Goal: Task Accomplishment & Management: Manage account settings

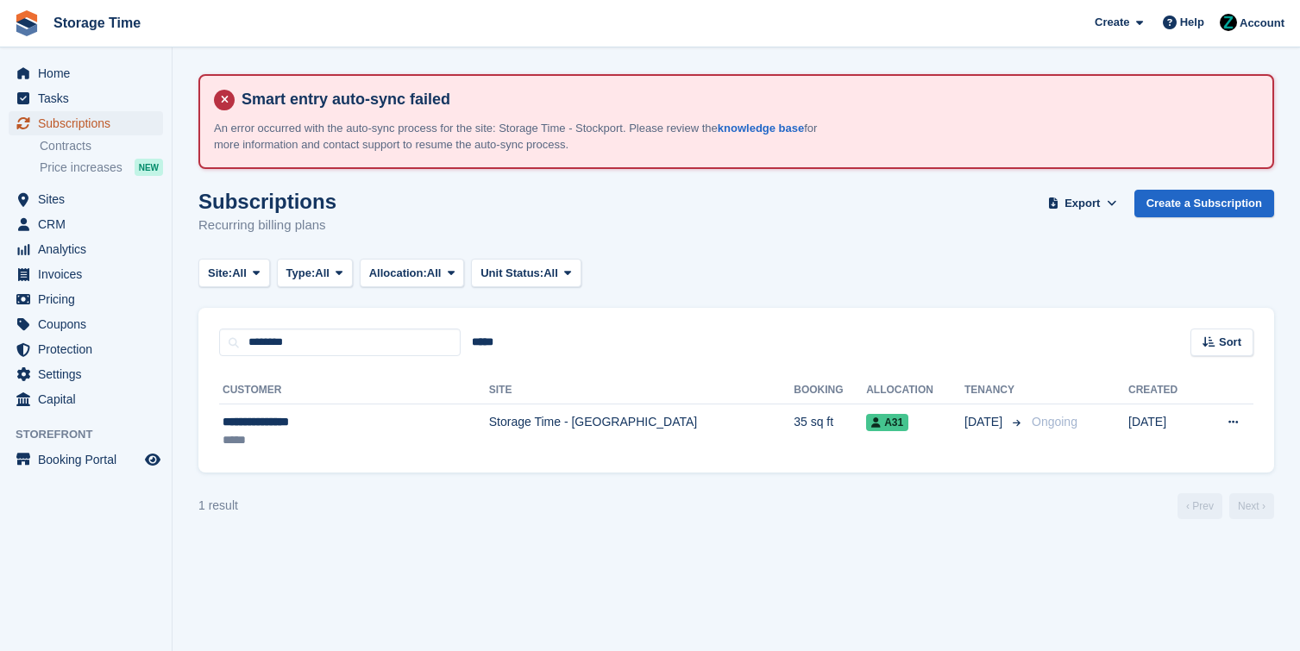
click at [130, 115] on span "Subscriptions" at bounding box center [90, 123] width 104 height 24
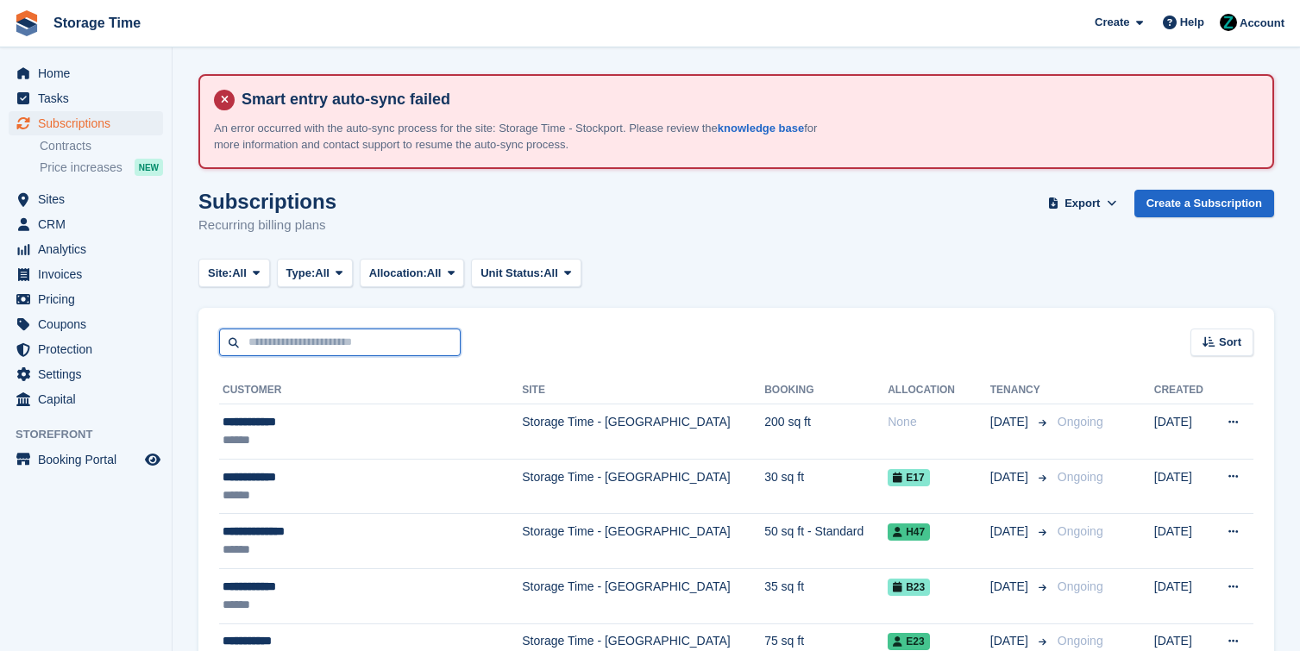
click at [350, 350] on input "text" at bounding box center [340, 343] width 242 height 28
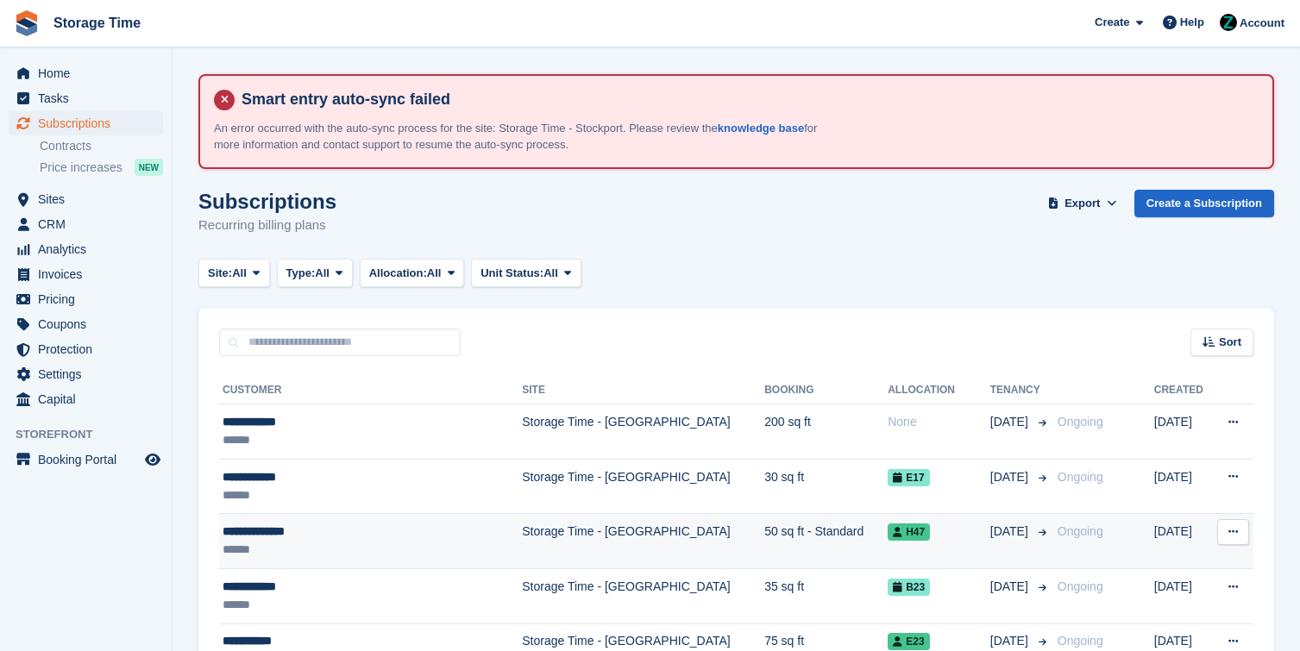
click at [400, 549] on div "******" at bounding box center [351, 550] width 257 height 18
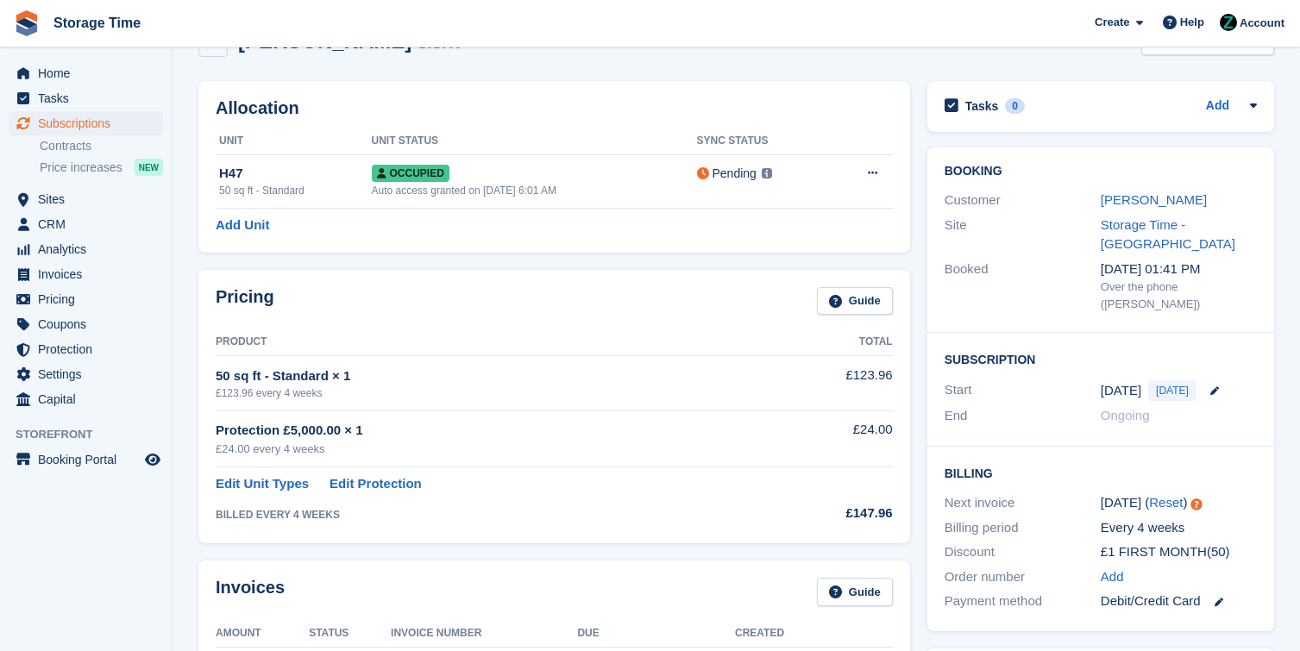
scroll to position [165, 0]
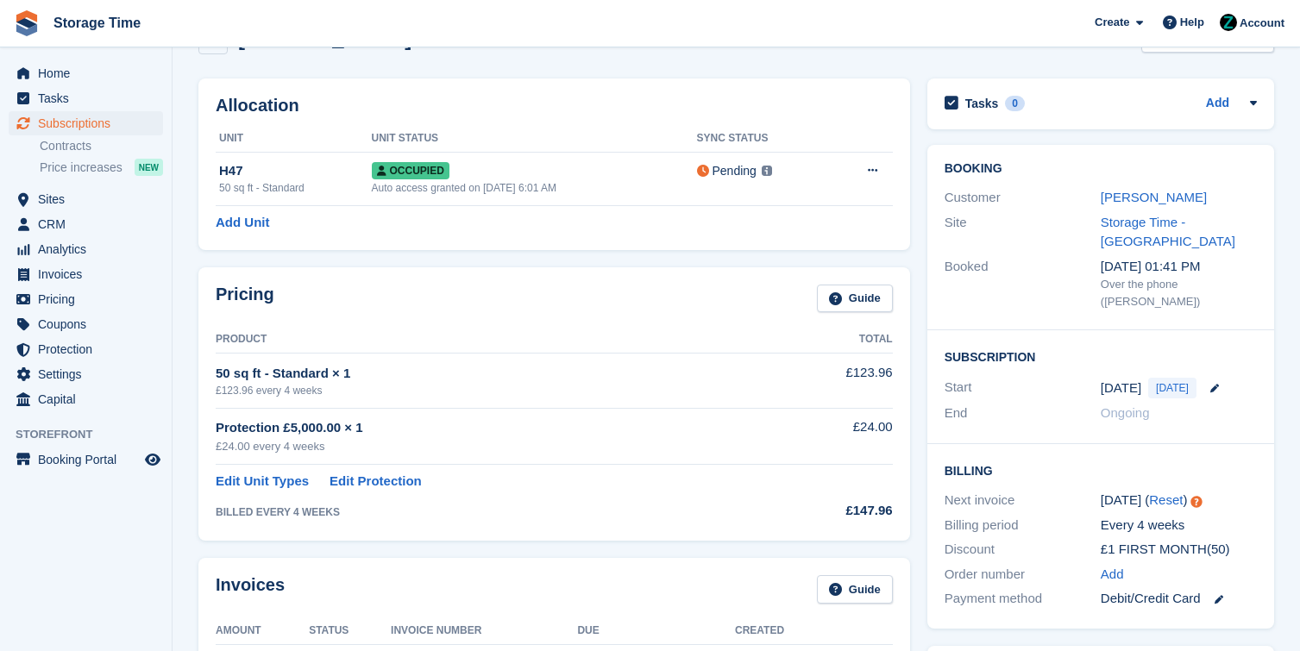
click at [1172, 207] on div "Customer [PERSON_NAME]" at bounding box center [1101, 197] width 312 height 25
click at [1172, 202] on link "[PERSON_NAME]" at bounding box center [1154, 197] width 106 height 15
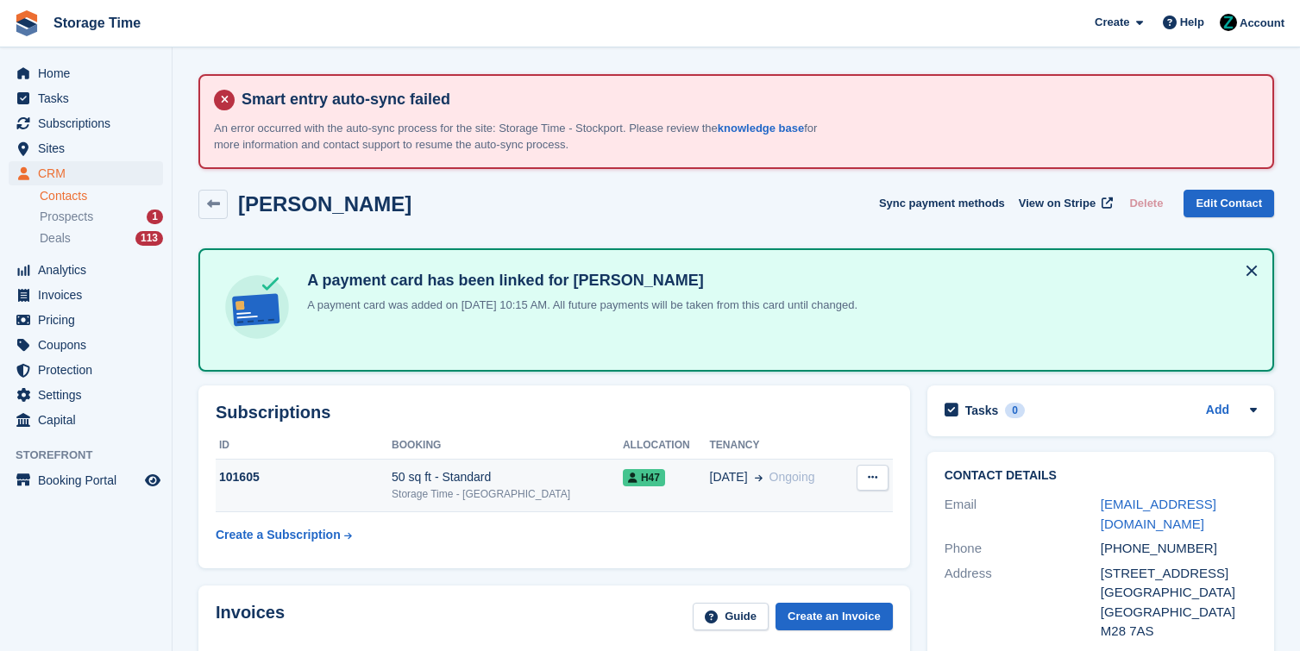
click at [466, 490] on div "Storage Time - [GEOGRAPHIC_DATA]" at bounding box center [507, 495] width 231 height 16
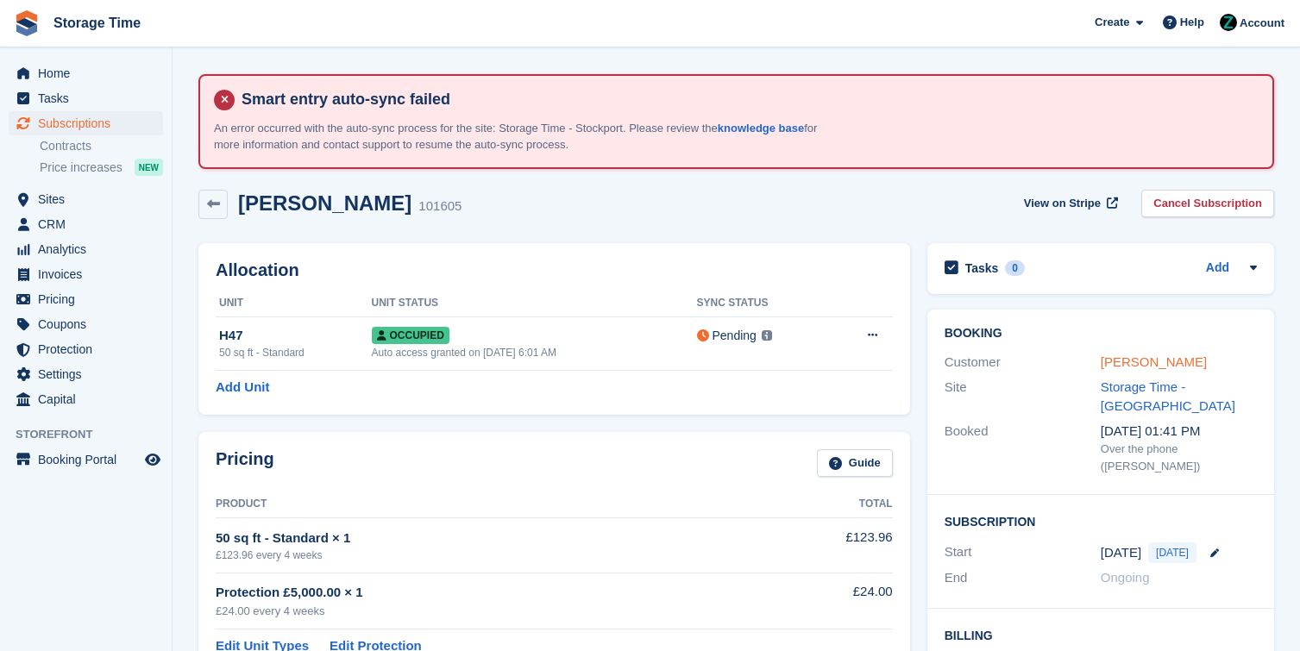
click at [1129, 368] on link "[PERSON_NAME]" at bounding box center [1154, 362] width 106 height 15
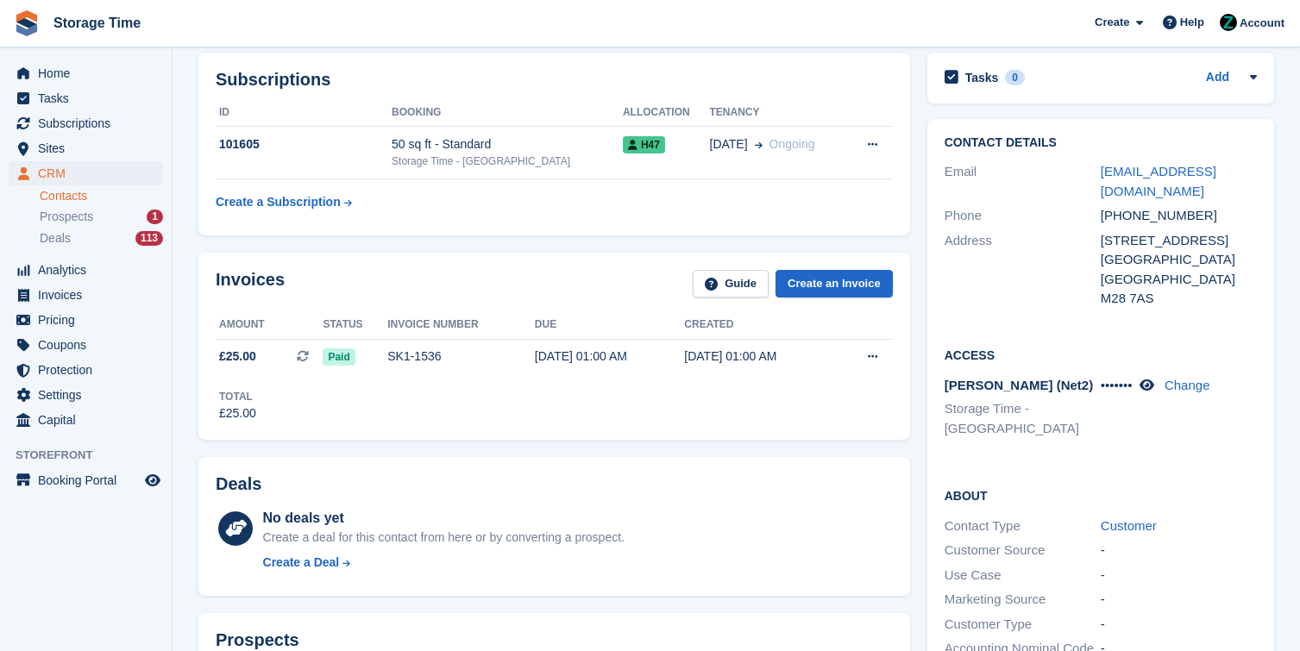
scroll to position [340, 0]
